Goal: Book appointment/travel/reservation

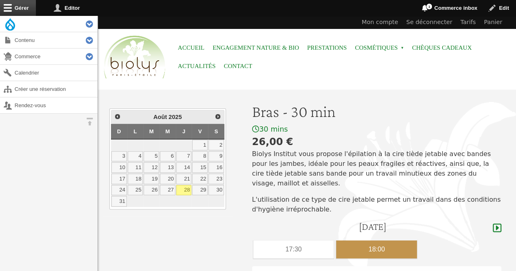
click at [366, 240] on div "18:00" at bounding box center [376, 249] width 81 height 18
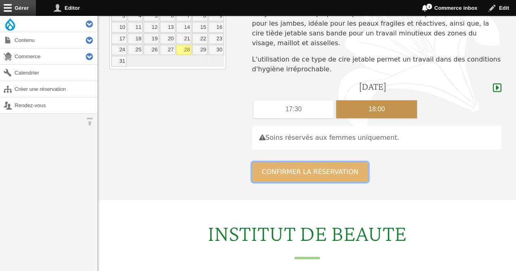
click at [325, 164] on button "Confirmer la réservation" at bounding box center [310, 172] width 116 height 20
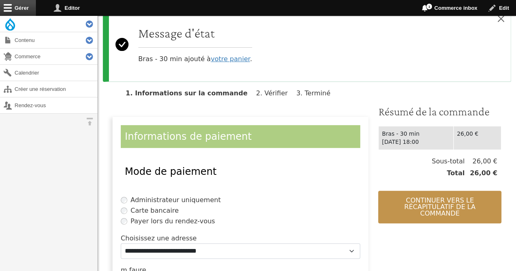
scroll to position [95, 0]
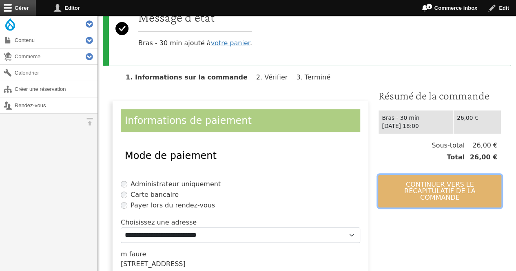
click at [435, 196] on button "Continuer vers le récapitulatif de la commande" at bounding box center [439, 191] width 123 height 33
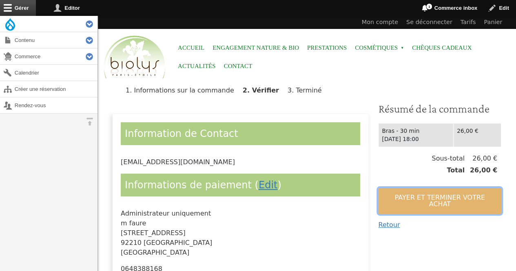
click at [422, 190] on button "Payer et terminer votre achat" at bounding box center [439, 201] width 123 height 26
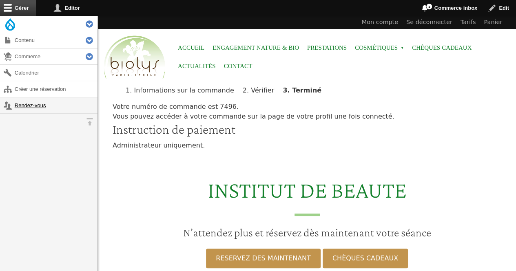
click at [47, 104] on link "Rendez-vous" at bounding box center [48, 105] width 97 height 16
